Goal: Task Accomplishment & Management: Manage account settings

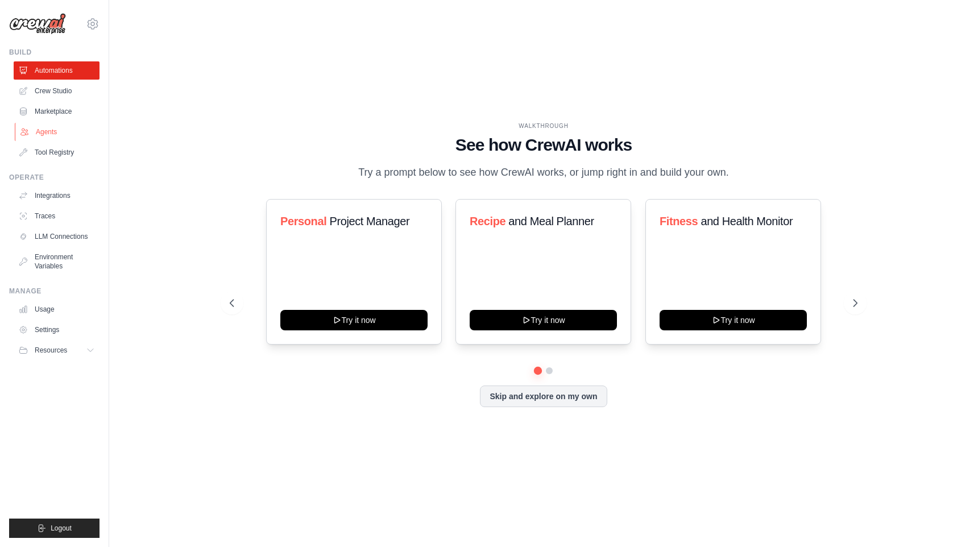
click at [52, 131] on link "Agents" at bounding box center [58, 132] width 86 height 18
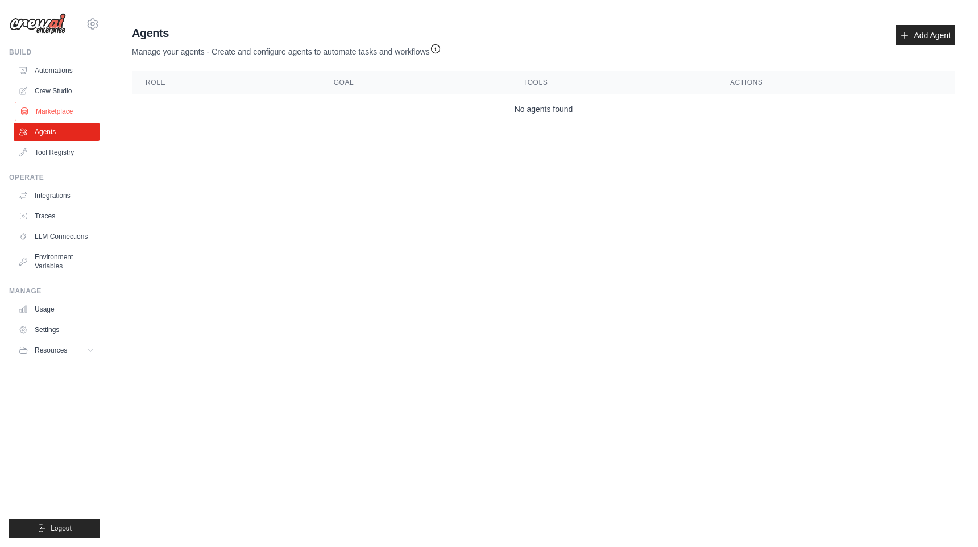
click at [66, 110] on link "Marketplace" at bounding box center [58, 111] width 86 height 18
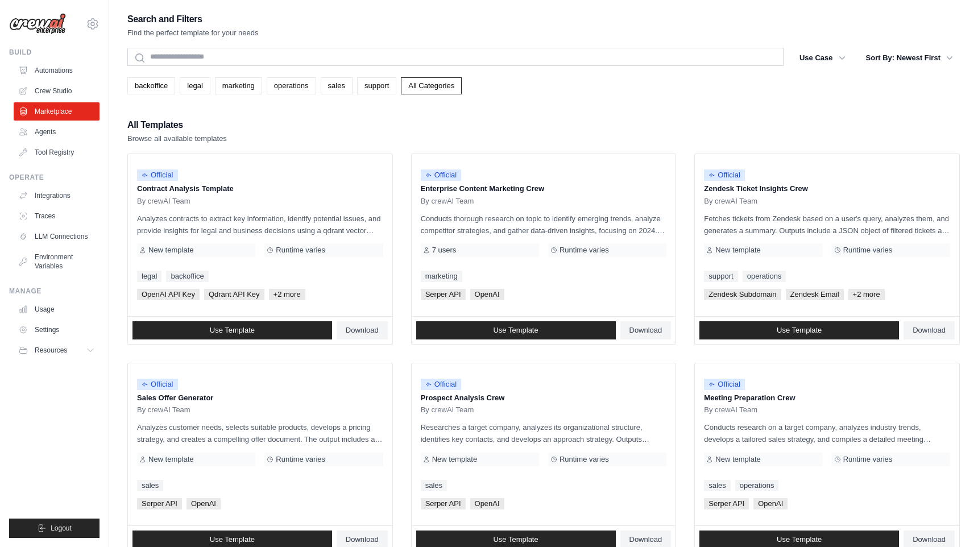
click at [46, 27] on img at bounding box center [37, 24] width 57 height 22
click at [64, 23] on img at bounding box center [37, 24] width 57 height 22
click at [64, 74] on link "Automations" at bounding box center [58, 70] width 86 height 18
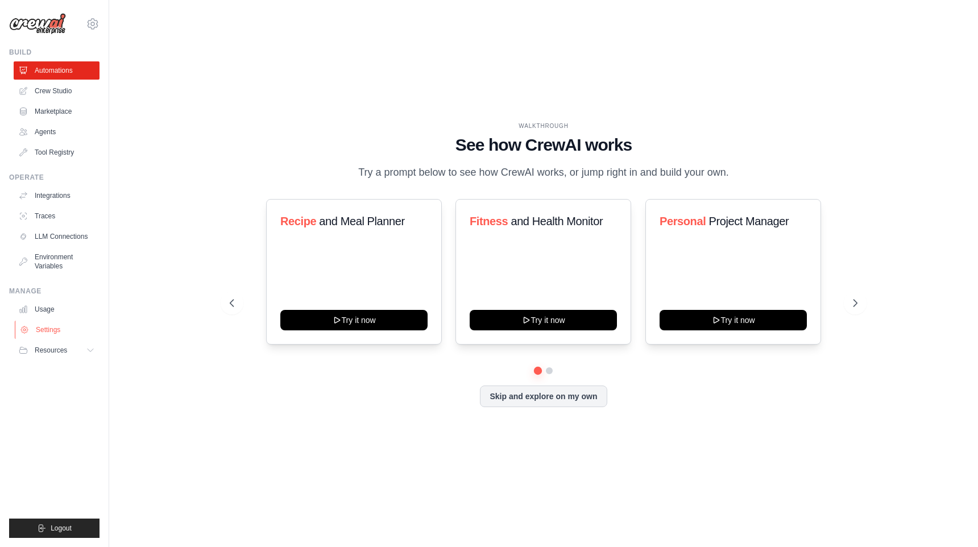
click at [67, 322] on link "Settings" at bounding box center [58, 330] width 86 height 18
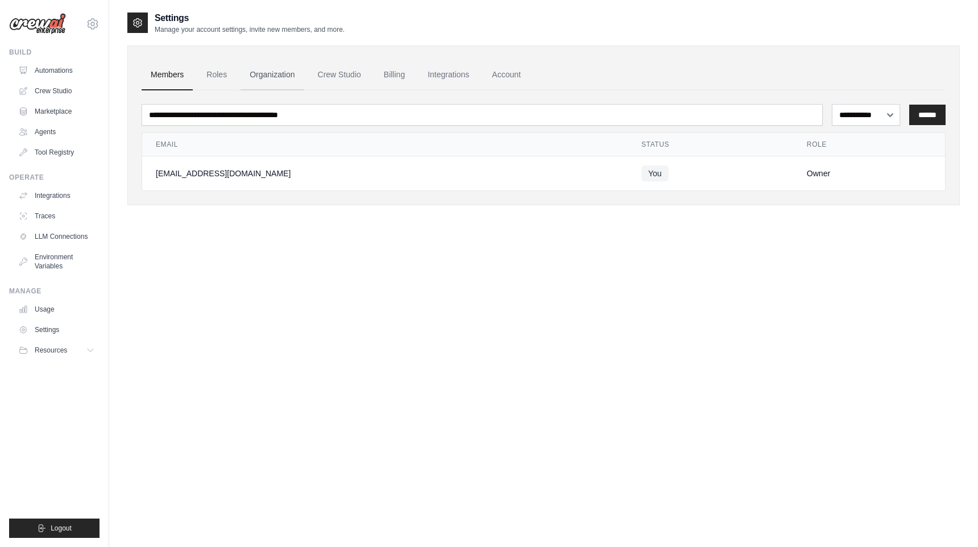
click at [285, 72] on link "Organization" at bounding box center [272, 75] width 63 height 31
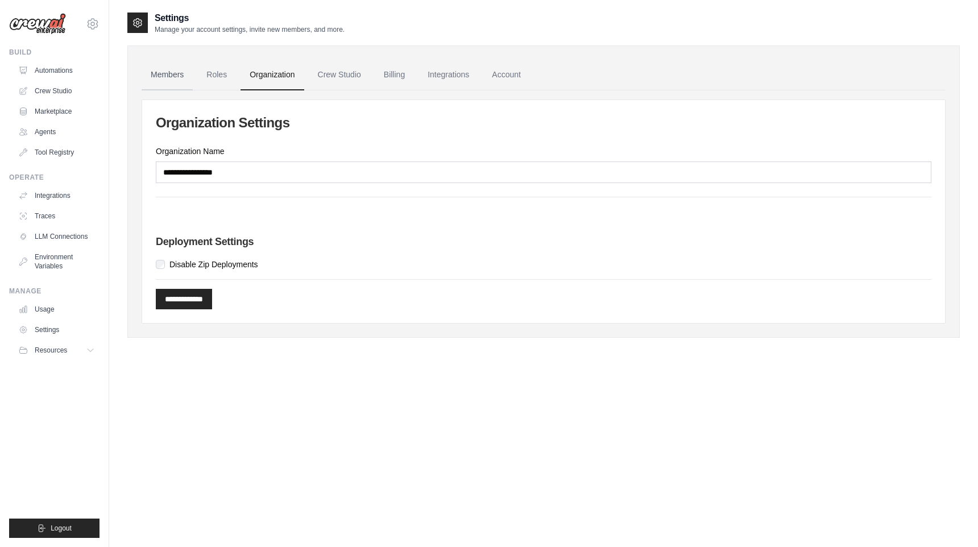
click at [175, 76] on link "Members" at bounding box center [167, 75] width 51 height 31
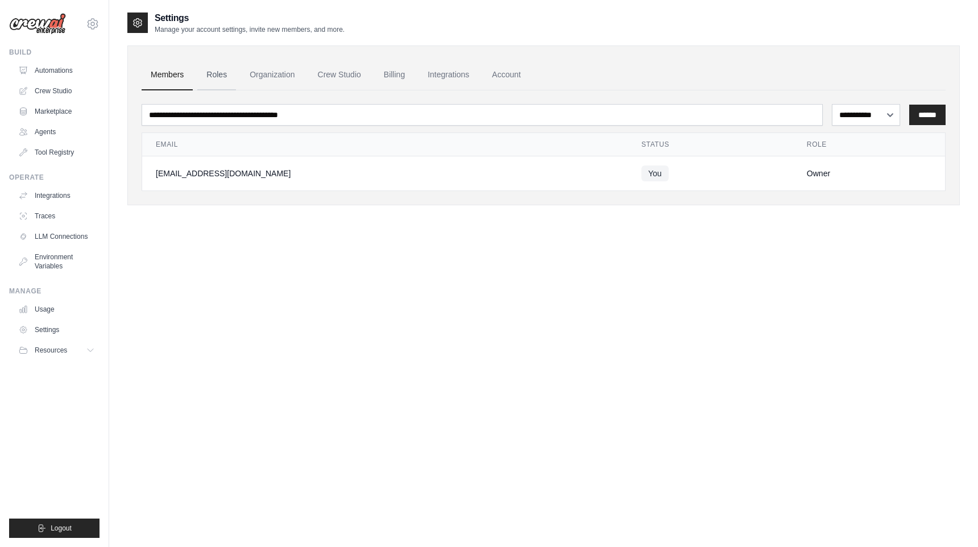
click at [216, 69] on link "Roles" at bounding box center [216, 75] width 39 height 31
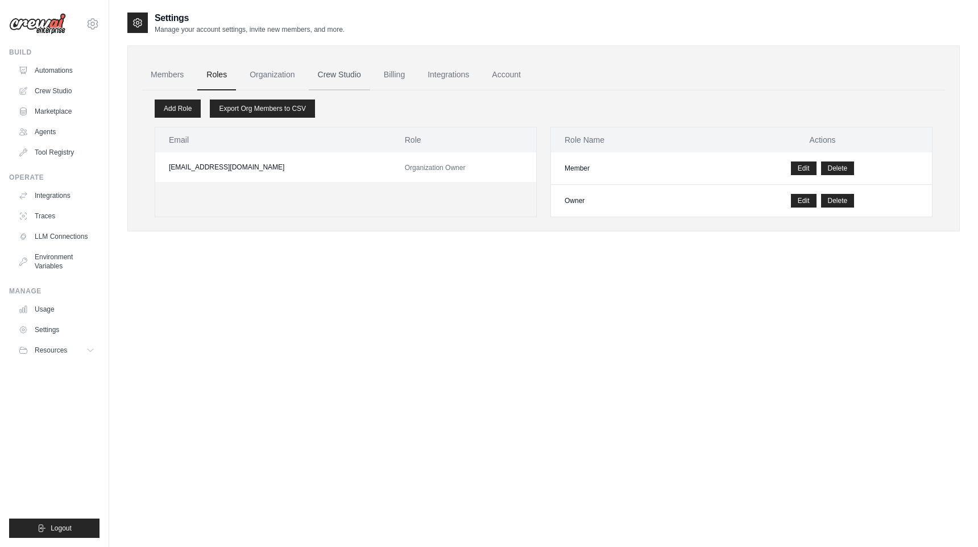
click at [335, 71] on link "Crew Studio" at bounding box center [339, 75] width 61 height 31
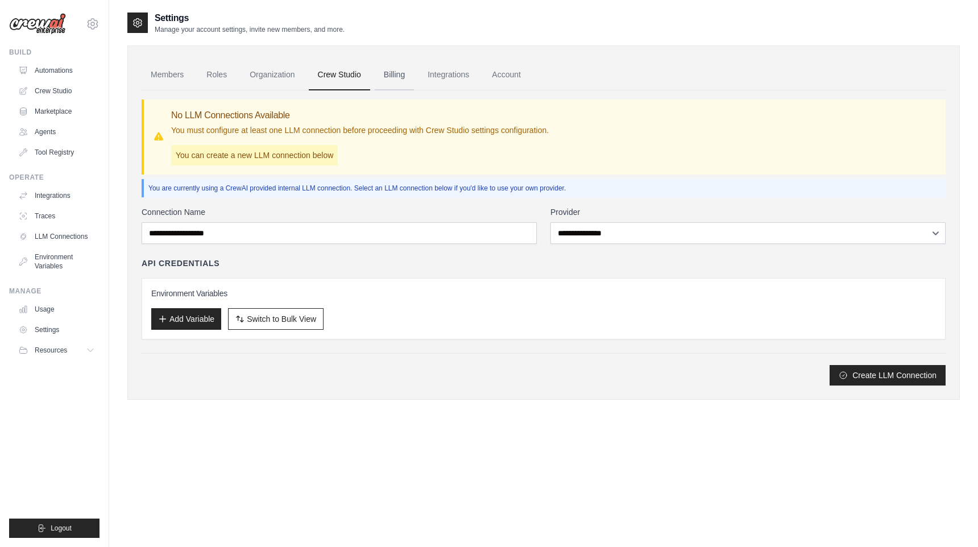
click at [392, 74] on link "Billing" at bounding box center [394, 75] width 39 height 31
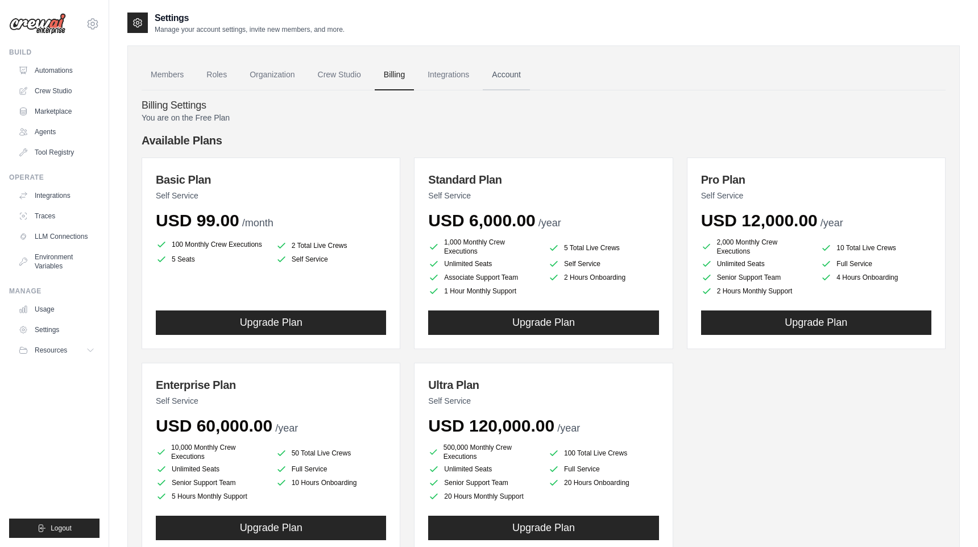
click at [494, 76] on link "Account" at bounding box center [506, 75] width 47 height 31
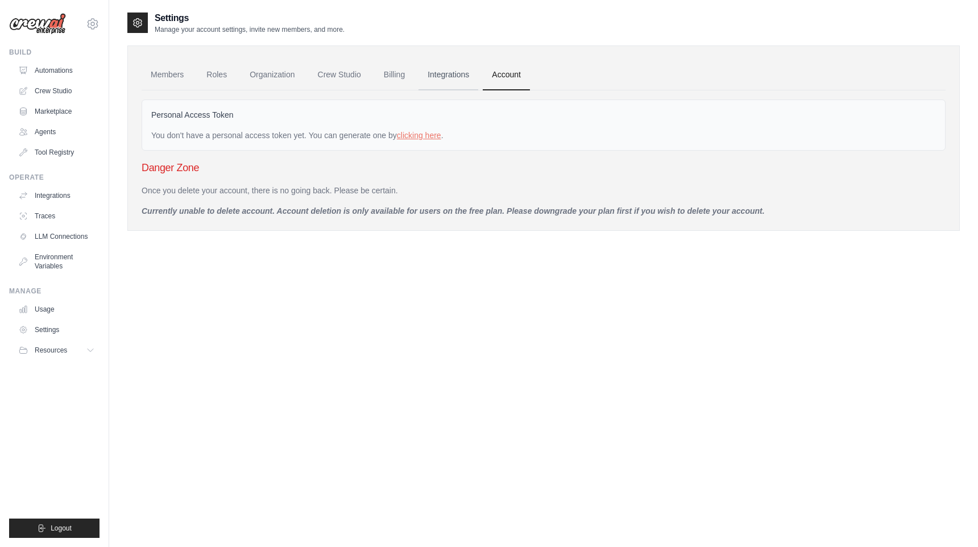
click at [434, 73] on link "Integrations" at bounding box center [448, 75] width 60 height 31
